Goal: Task Accomplishment & Management: Manage account settings

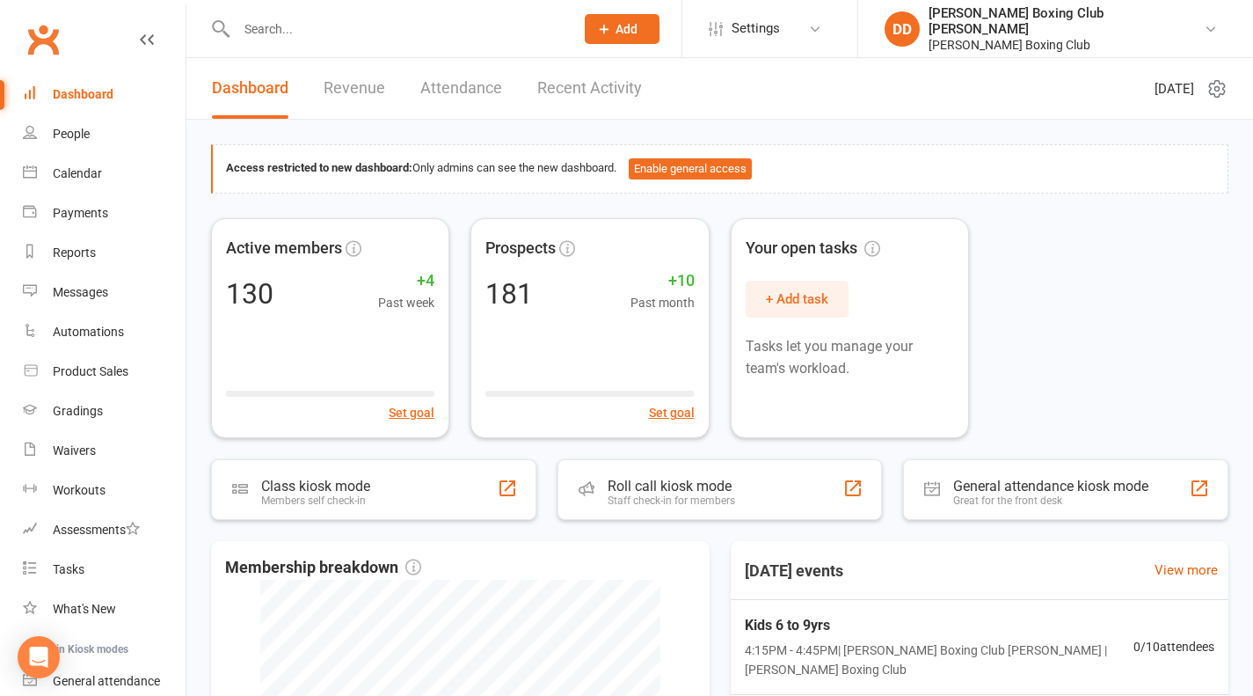
click at [285, 28] on input "text" at bounding box center [396, 29] width 331 height 25
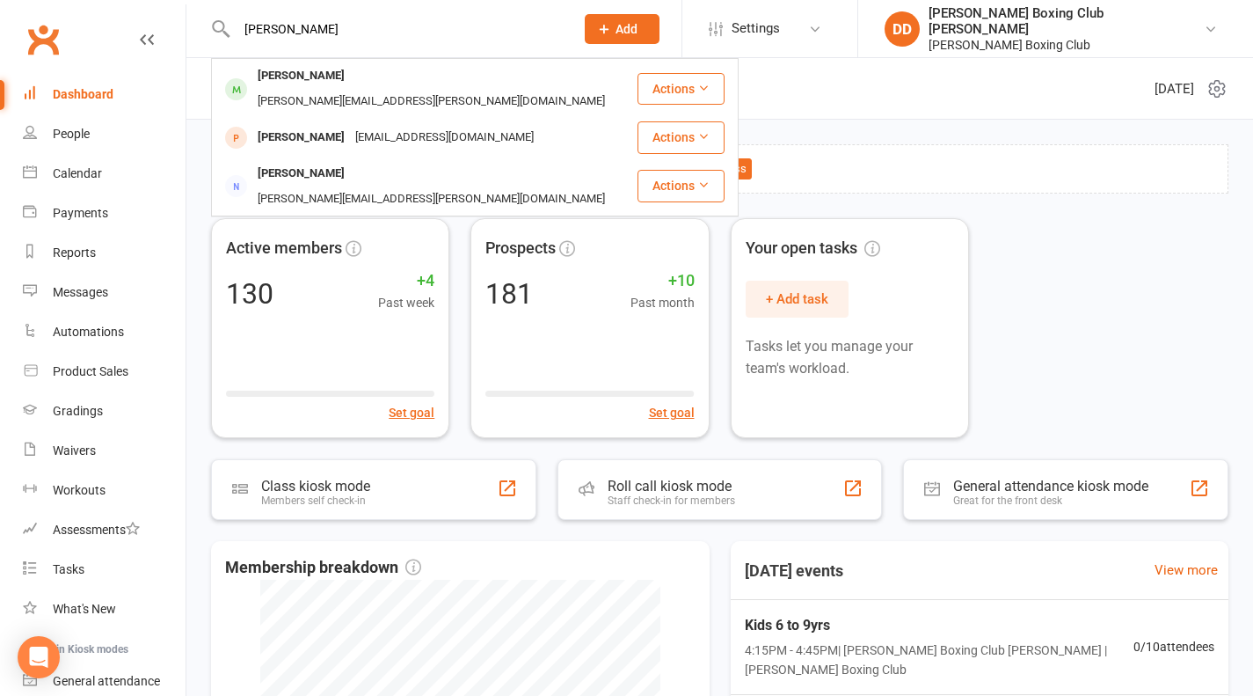
type input "[PERSON_NAME]"
click at [678, 78] on button "Actions" at bounding box center [681, 89] width 87 height 32
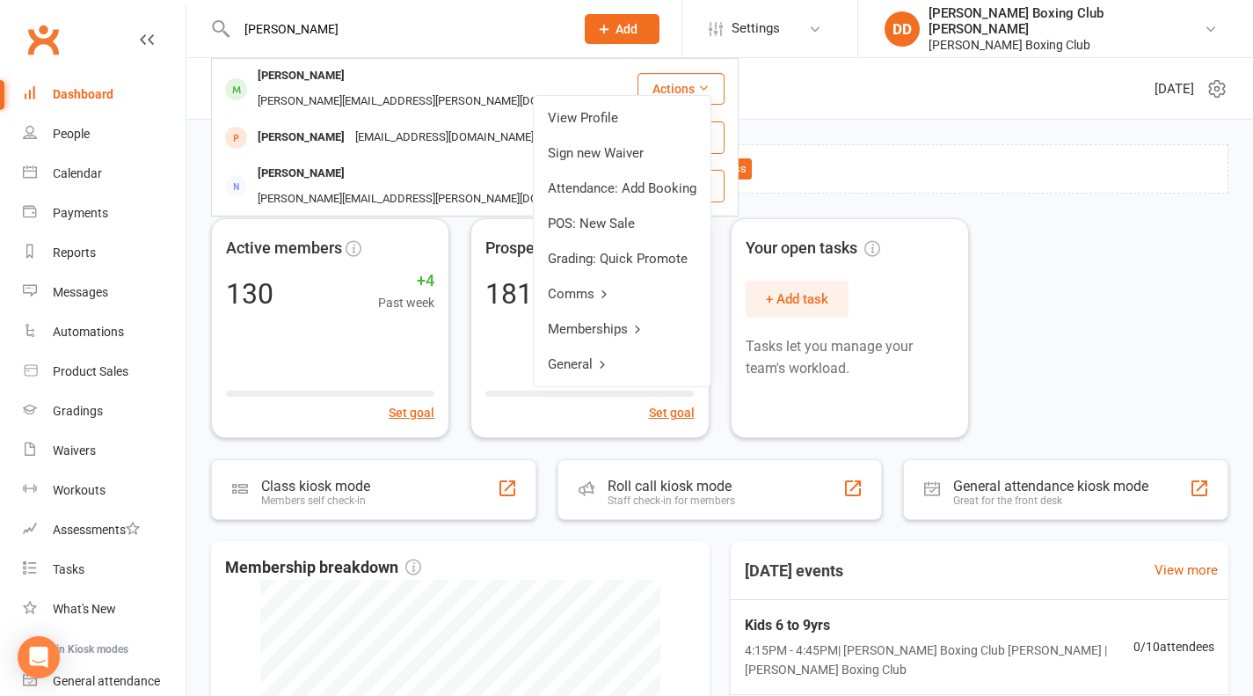
click at [592, 119] on link "View Profile" at bounding box center [622, 117] width 177 height 35
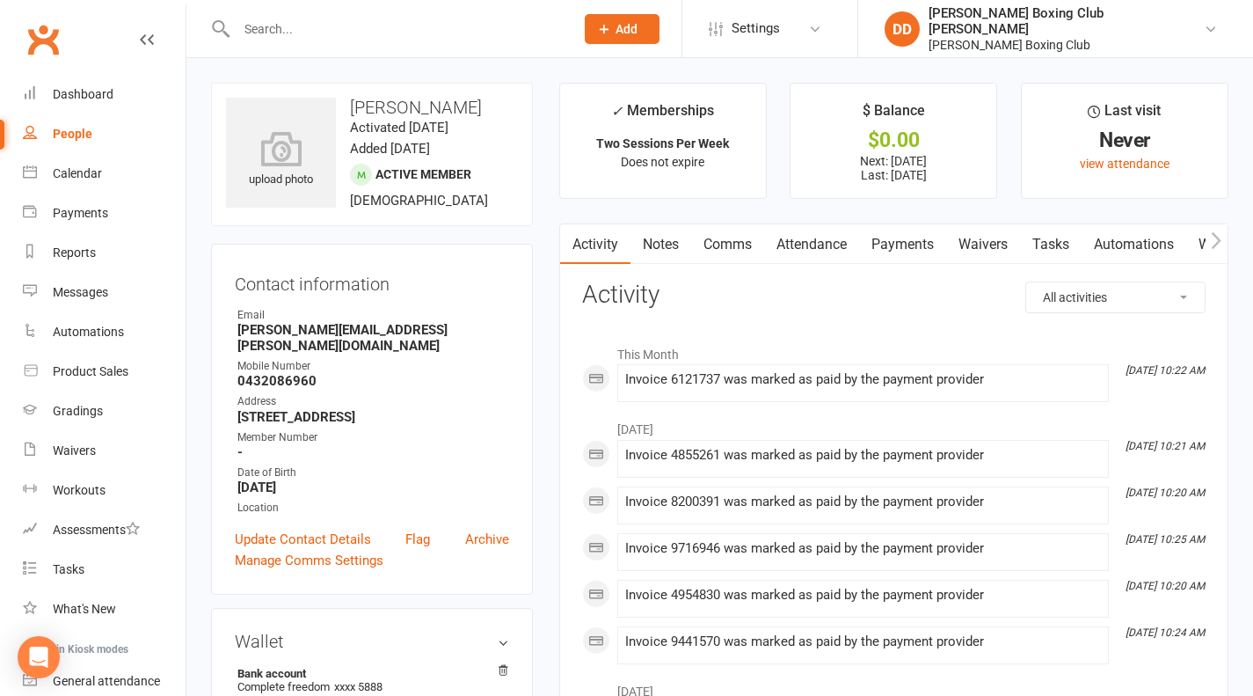
scroll to position [528, 0]
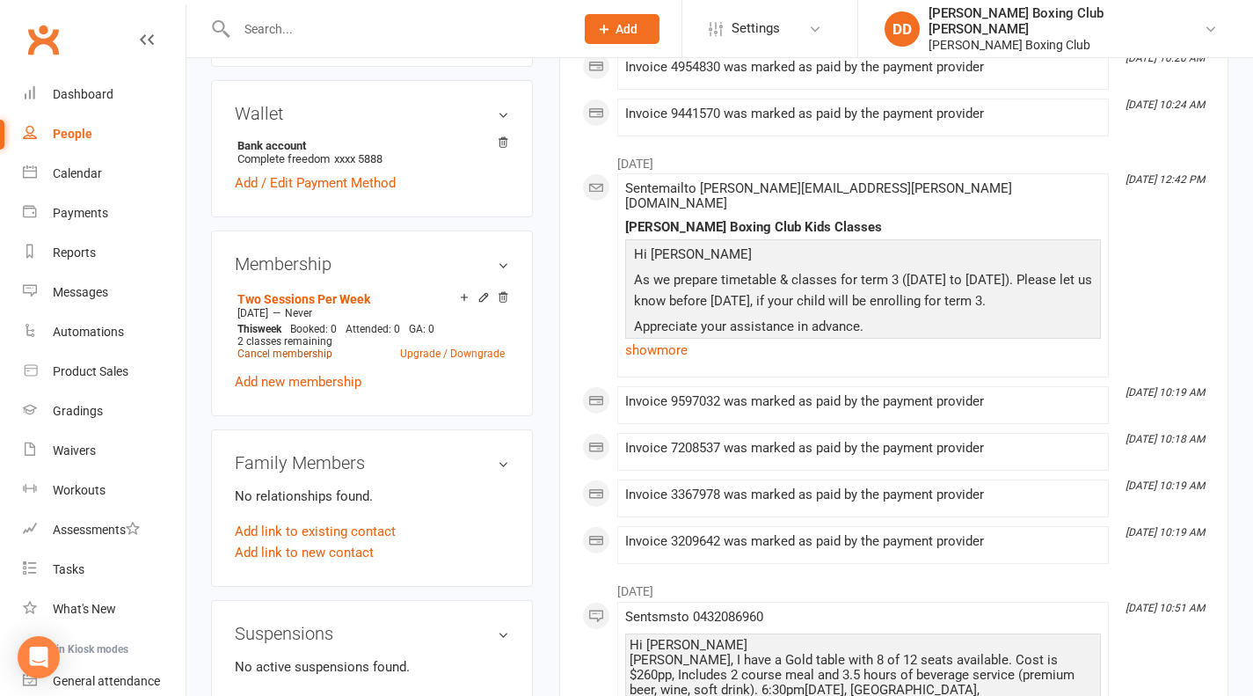
click at [300, 347] on link "Cancel membership" at bounding box center [284, 353] width 95 height 12
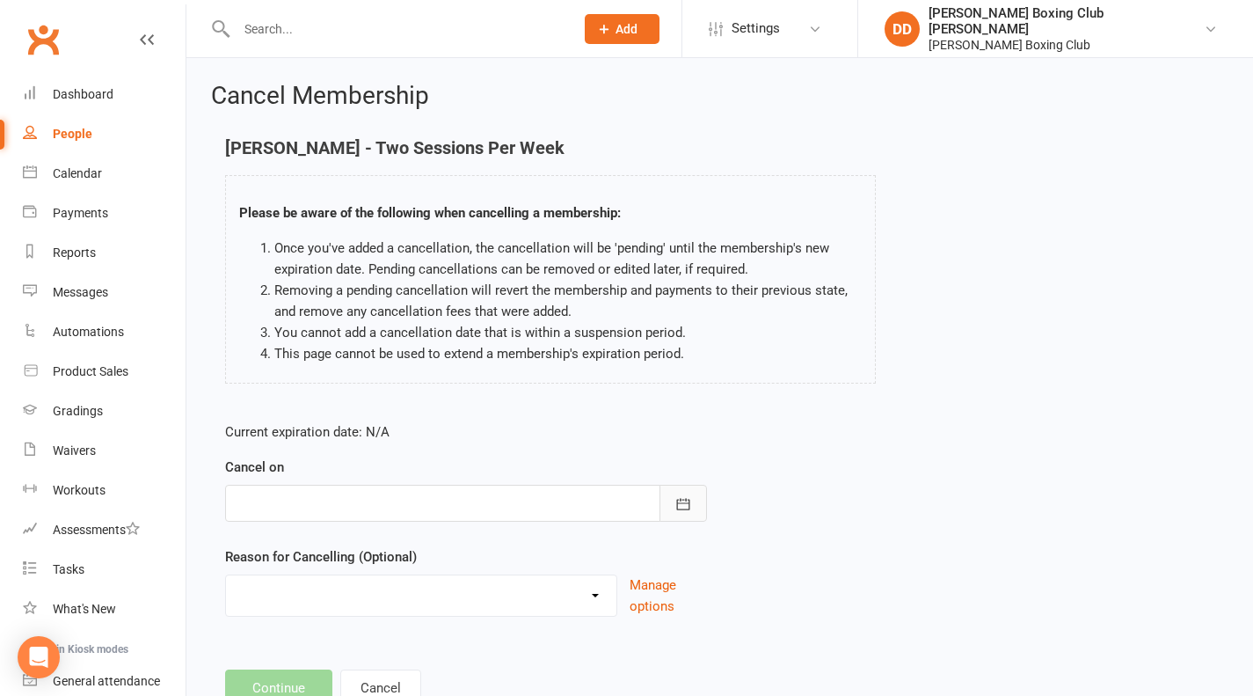
click at [696, 507] on button "button" at bounding box center [683, 503] width 47 height 37
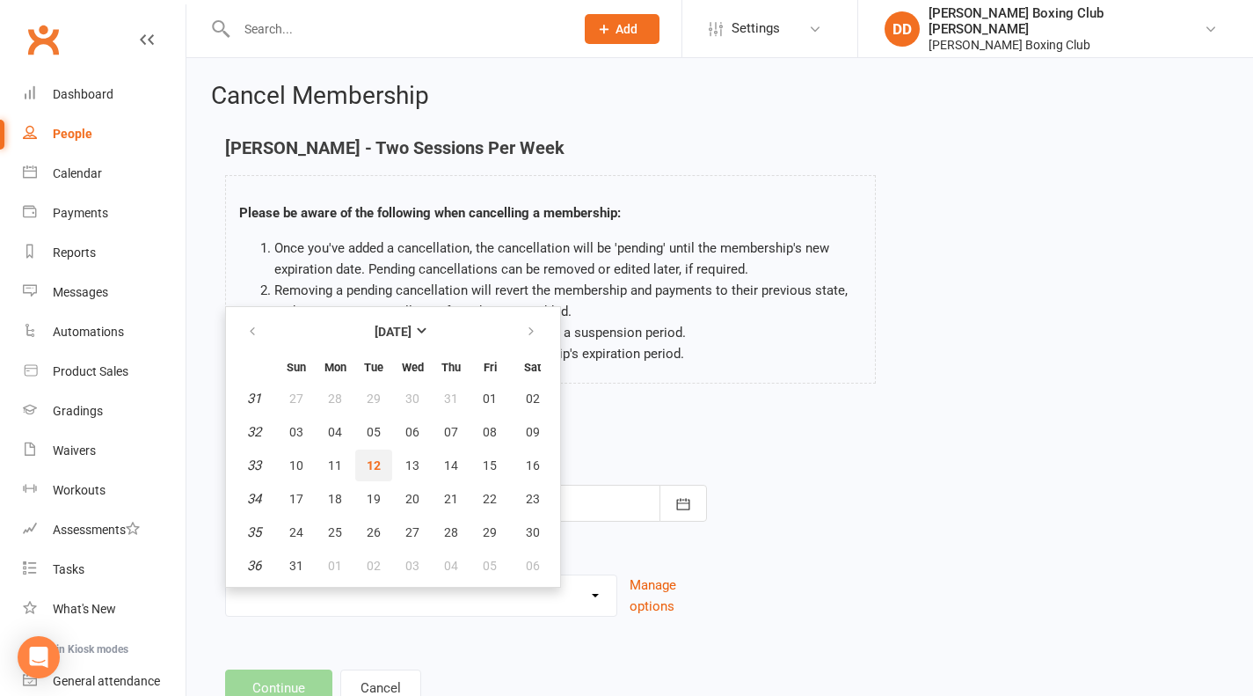
click at [373, 464] on span "12" at bounding box center [374, 465] width 14 height 14
type input "[DATE]"
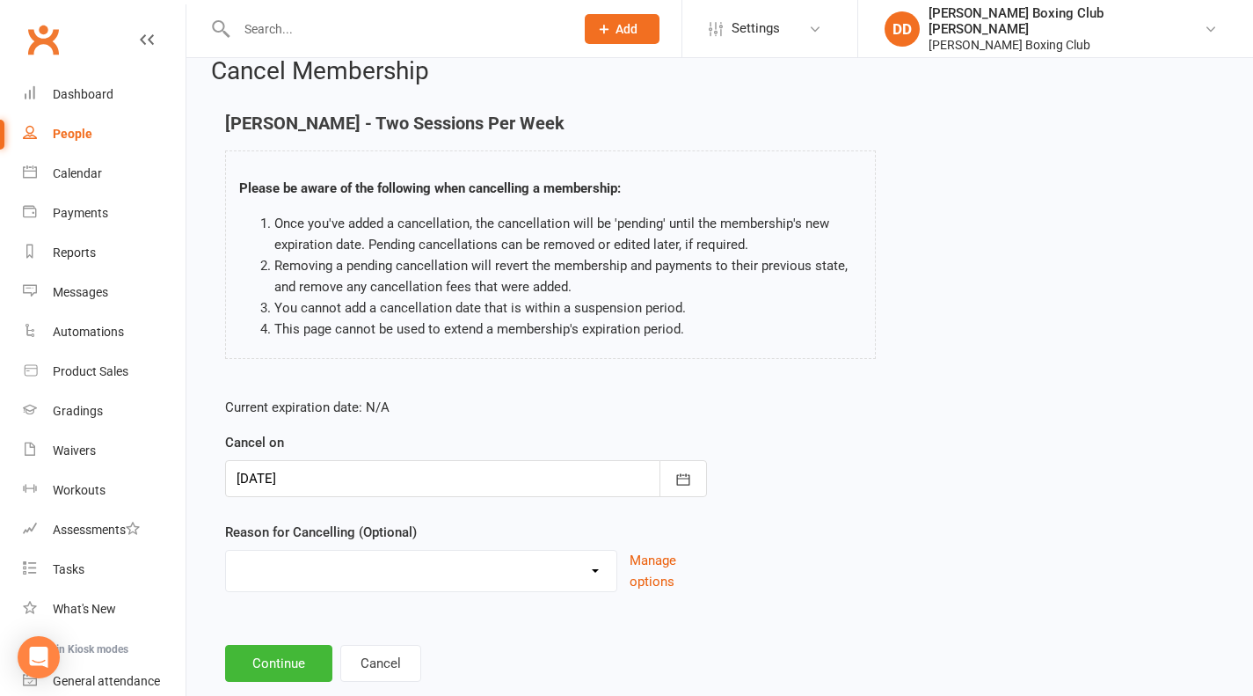
scroll to position [64, 0]
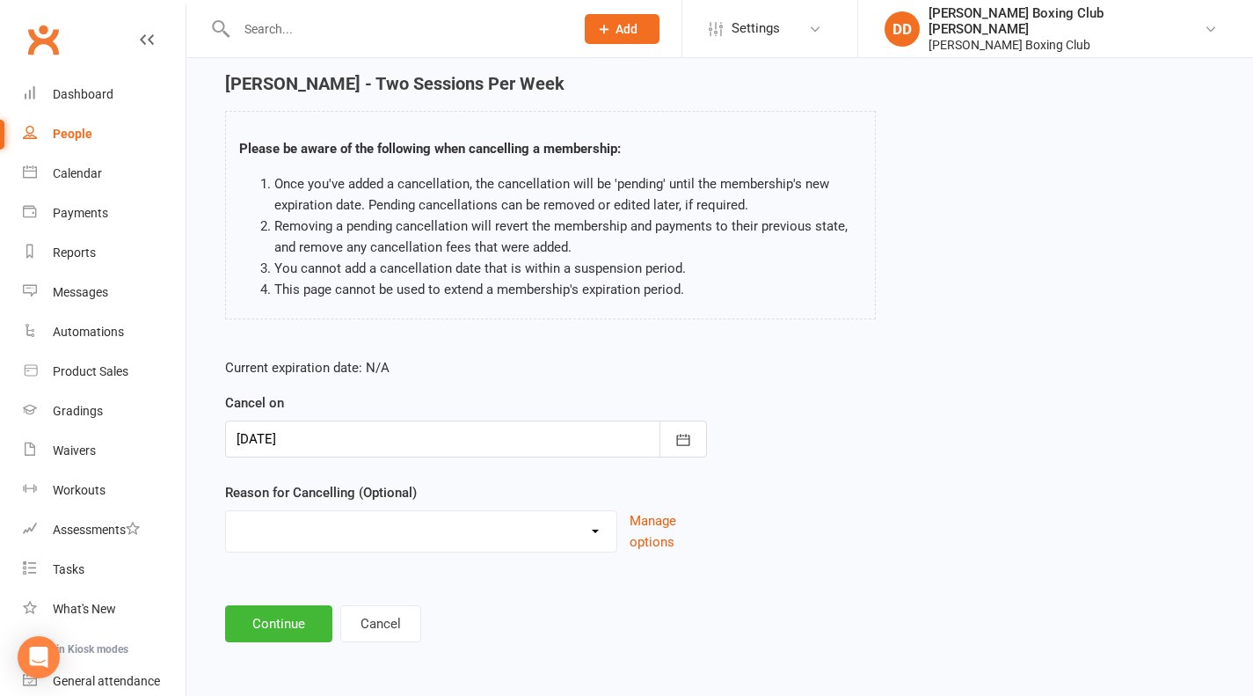
click at [606, 527] on select "Holiday Injury Other reason" at bounding box center [421, 528] width 391 height 35
select select "1"
click at [226, 511] on select "Holiday Injury Other reason" at bounding box center [421, 528] width 391 height 35
click at [271, 623] on button "Continue" at bounding box center [278, 623] width 107 height 37
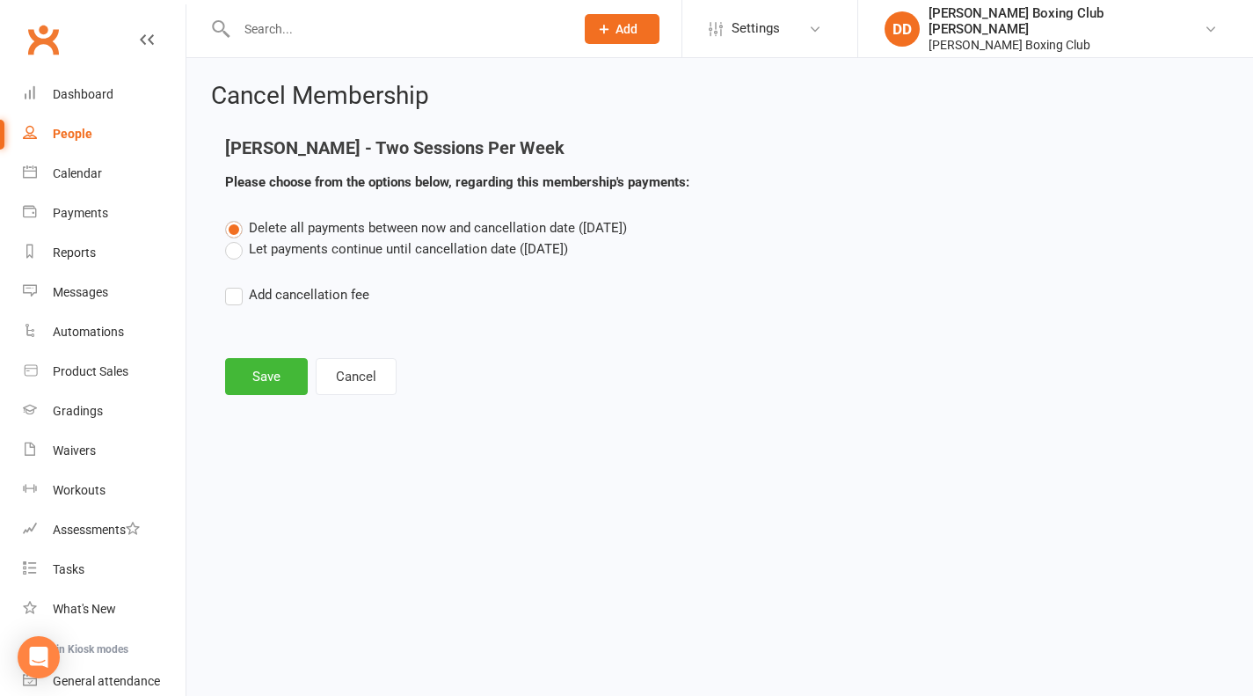
scroll to position [0, 0]
click at [265, 381] on button "Save" at bounding box center [266, 376] width 83 height 37
